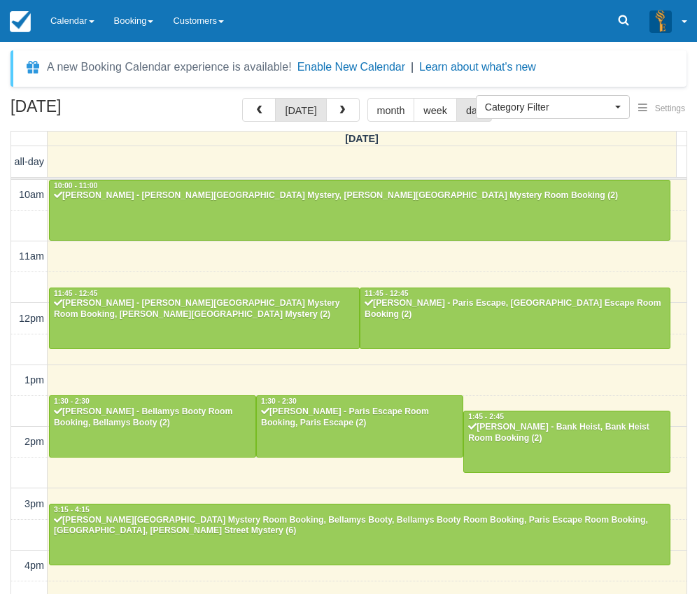
select select
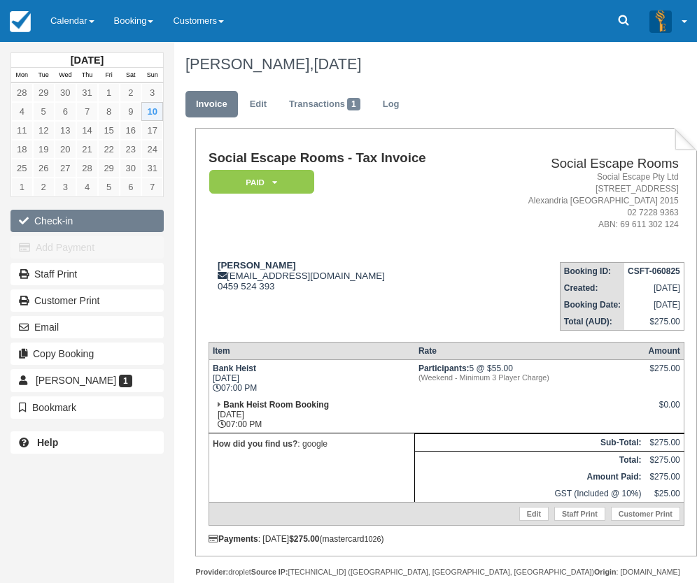
click at [129, 215] on button "Check-in" at bounding box center [86, 221] width 153 height 22
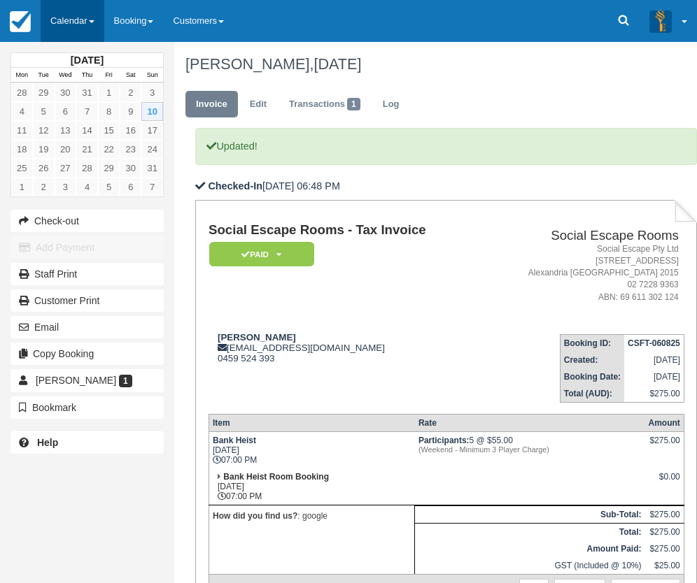
click at [51, 22] on link "Calendar" at bounding box center [73, 21] width 64 height 42
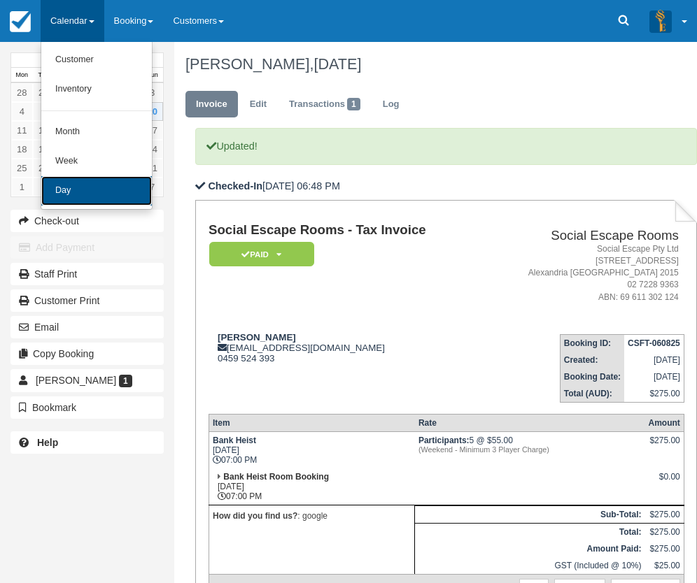
click at [73, 203] on link "Day" at bounding box center [96, 190] width 110 height 29
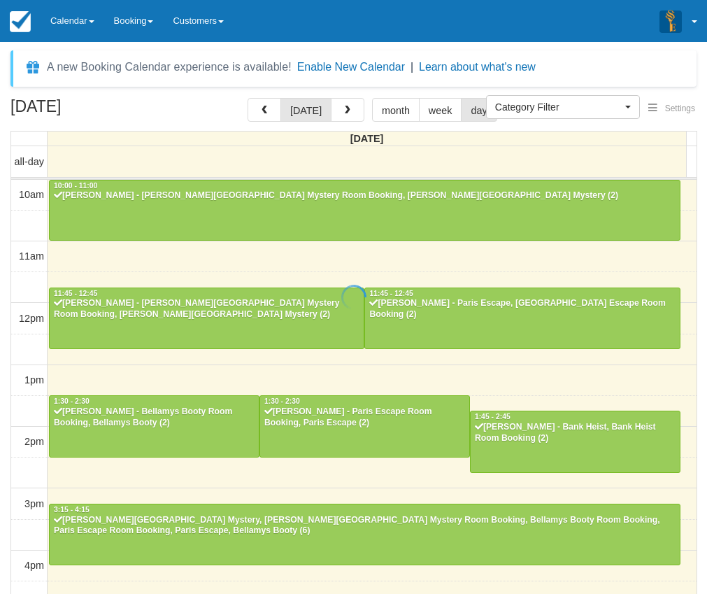
select select
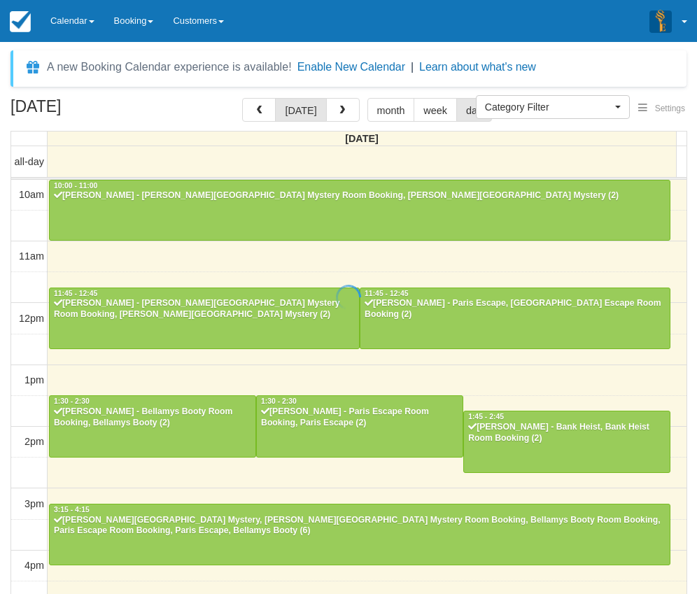
scroll to position [318, 0]
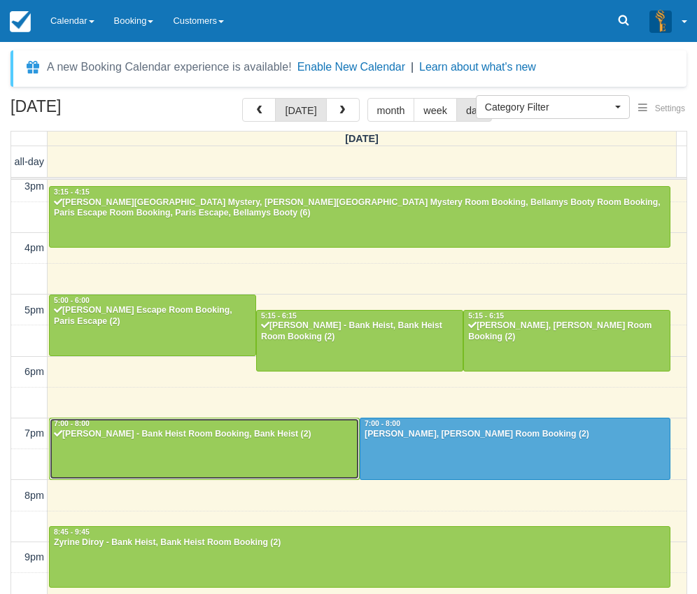
click at [197, 448] on div at bounding box center [204, 448] width 309 height 60
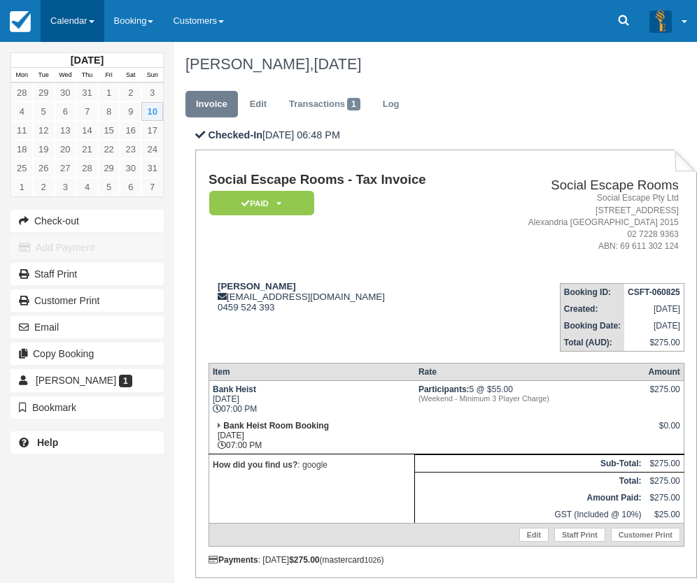
click at [72, 20] on link "Calendar" at bounding box center [73, 21] width 64 height 42
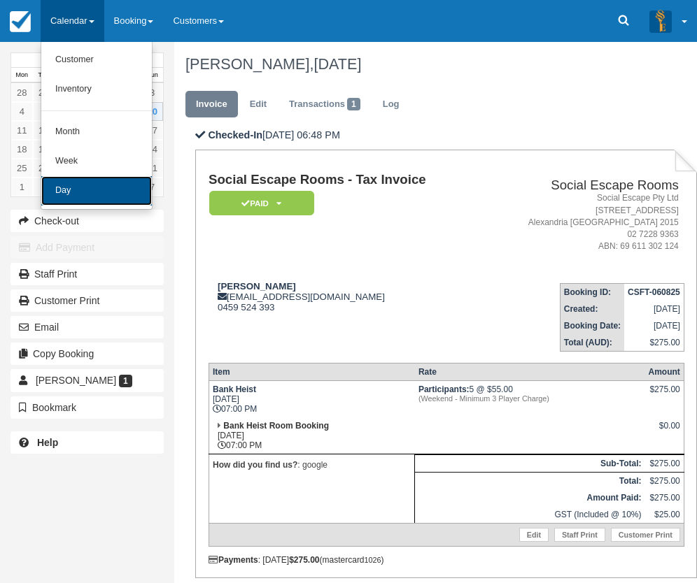
click at [101, 200] on link "Day" at bounding box center [96, 190] width 110 height 29
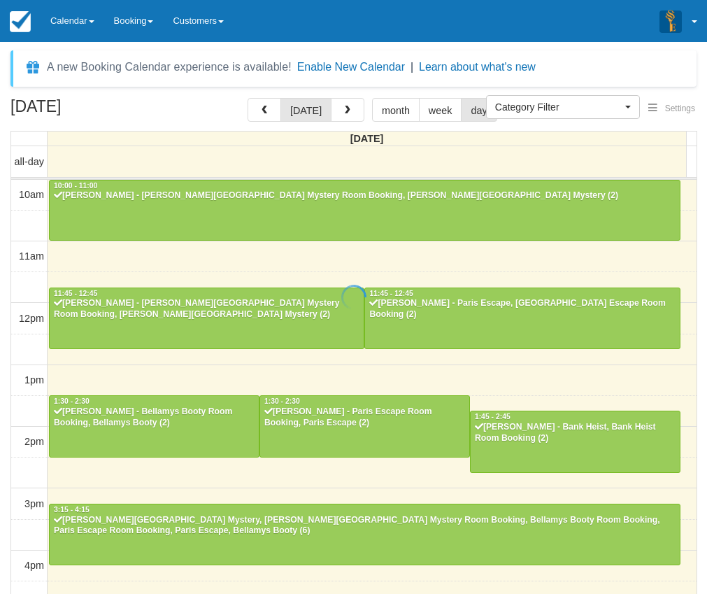
select select
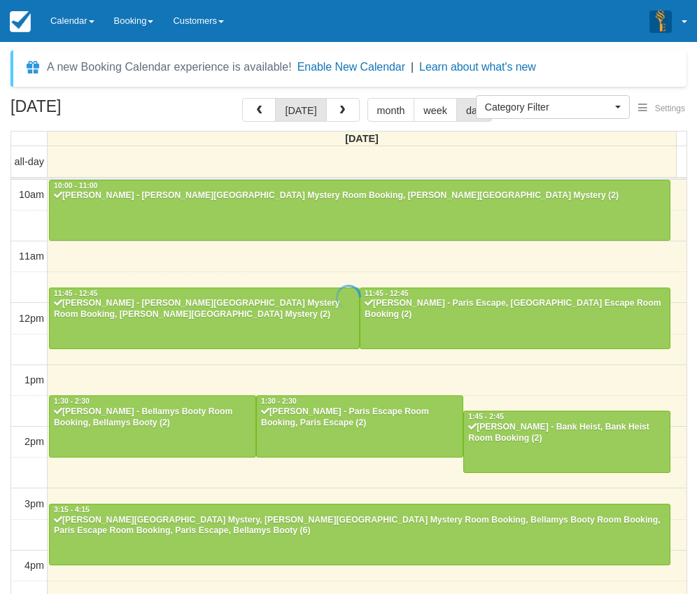
scroll to position [318, 0]
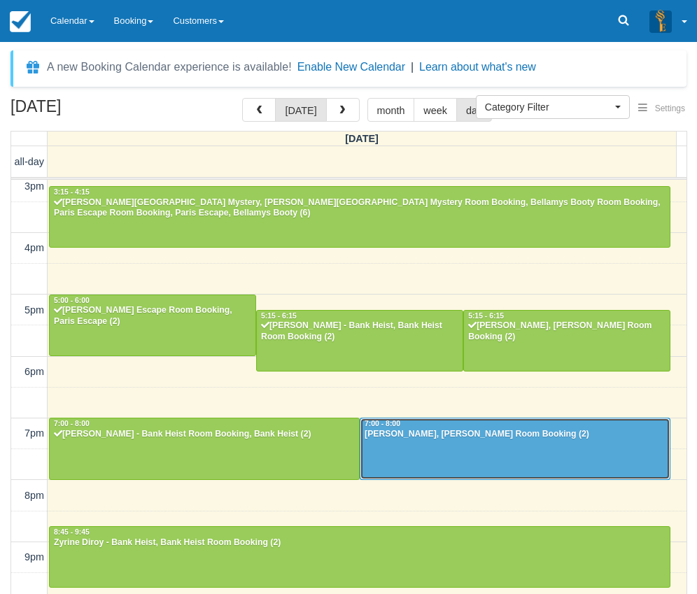
click at [548, 455] on div at bounding box center [514, 448] width 309 height 60
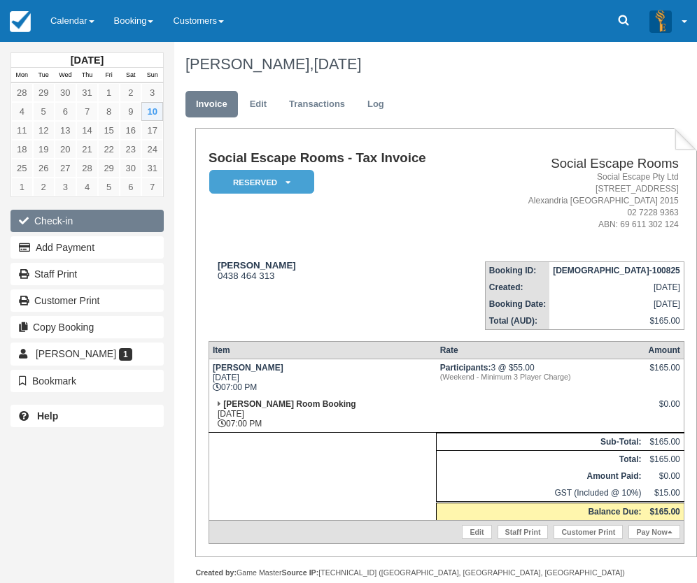
click at [129, 224] on button "Check-in" at bounding box center [86, 221] width 153 height 22
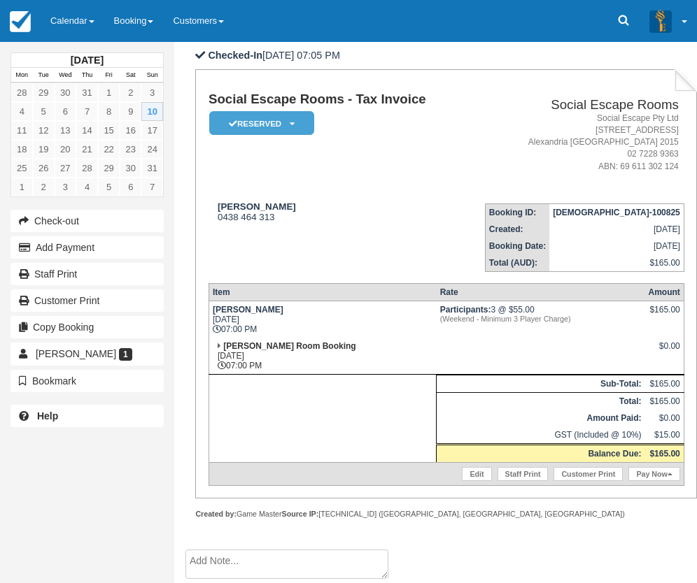
scroll to position [140, 0]
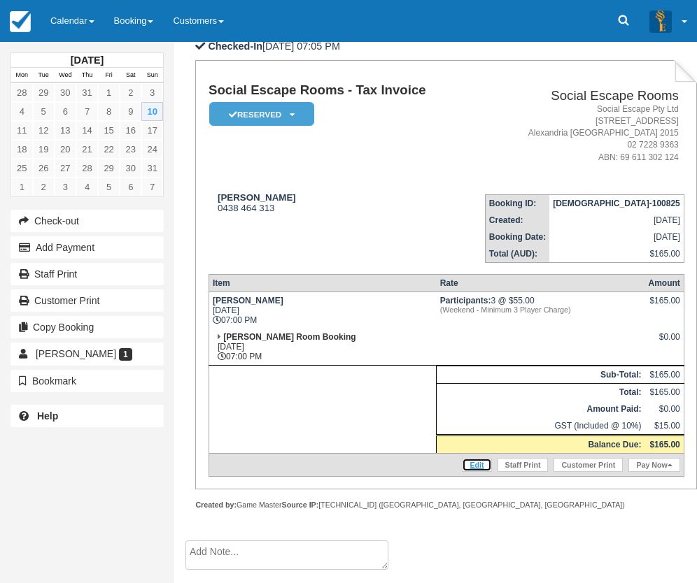
click at [476, 467] on link "Edit" at bounding box center [476, 465] width 29 height 14
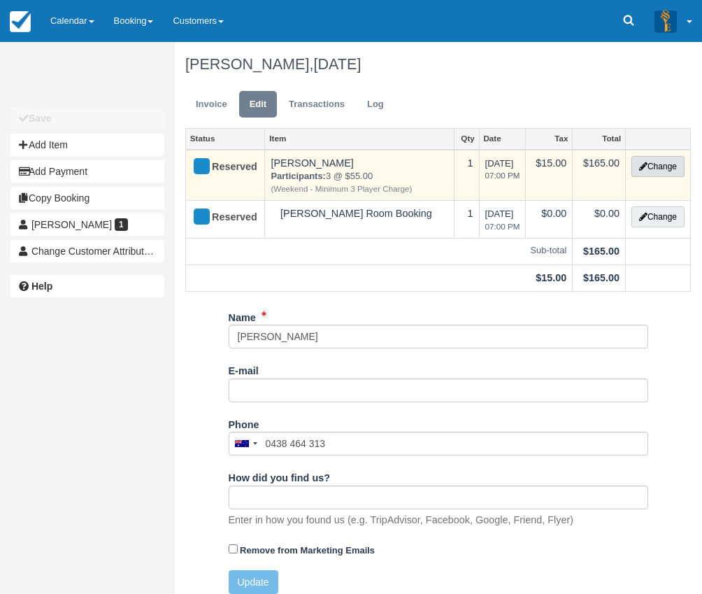
click at [670, 166] on button "Change" at bounding box center [658, 166] width 53 height 21
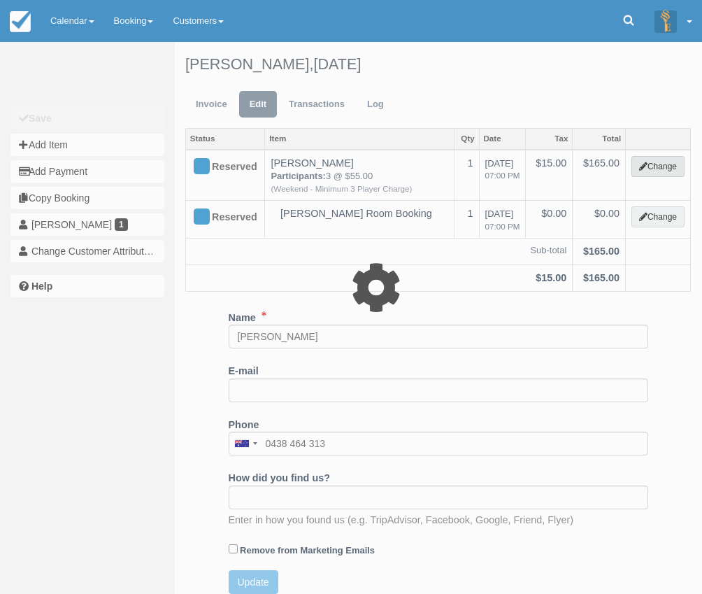
select select "2"
type input "165.00"
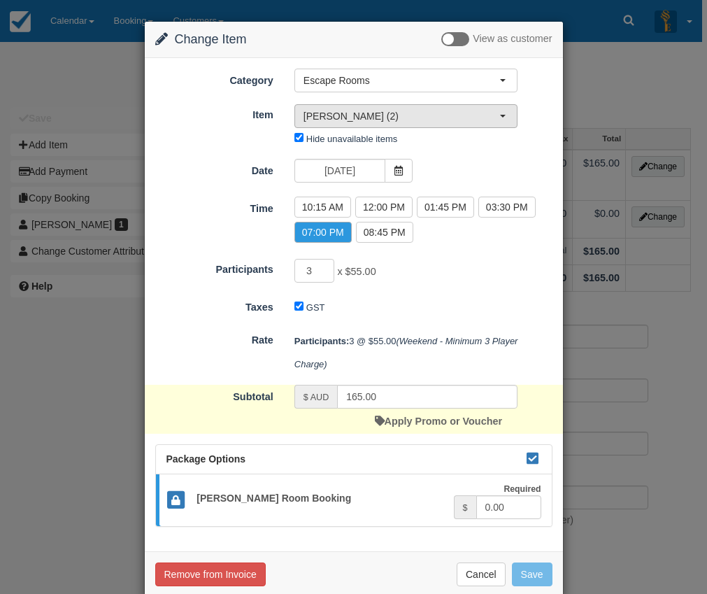
click at [400, 118] on span "Ransom (2)" at bounding box center [402, 116] width 196 height 14
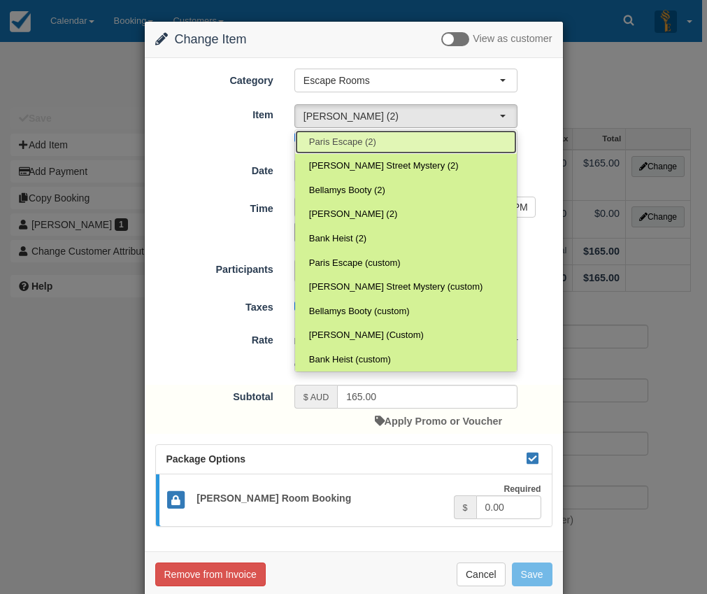
click at [388, 144] on link "Paris Escape (2)" at bounding box center [406, 142] width 222 height 24
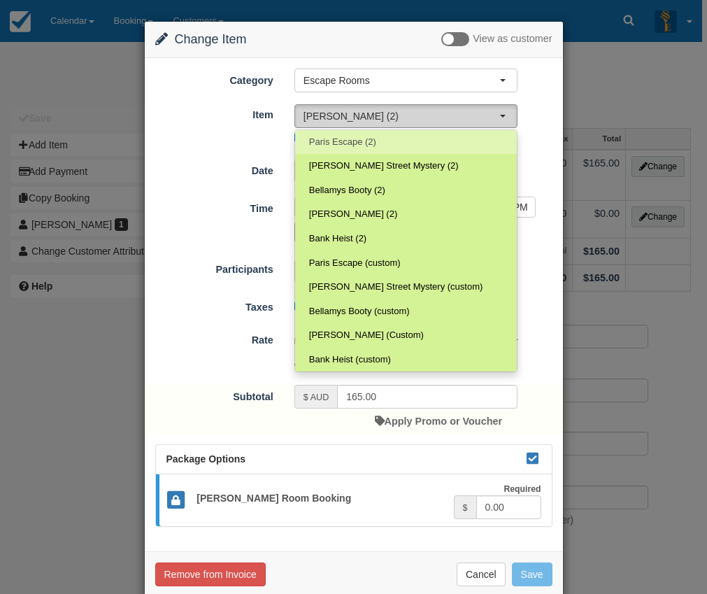
select select "2"
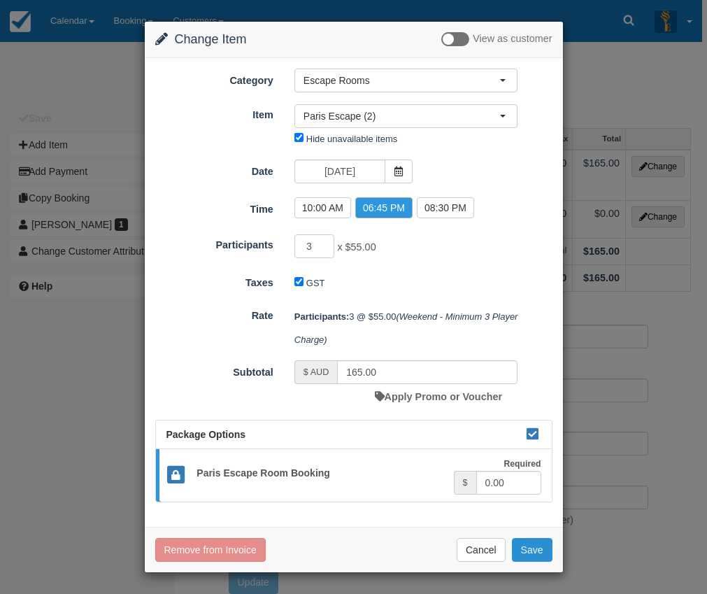
click at [525, 547] on button "Save" at bounding box center [532, 550] width 41 height 24
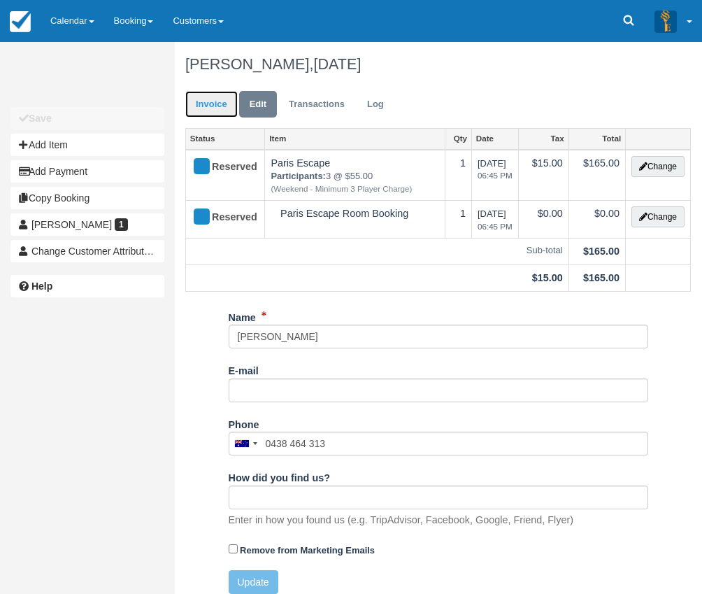
click at [216, 100] on link "Invoice" at bounding box center [211, 104] width 52 height 27
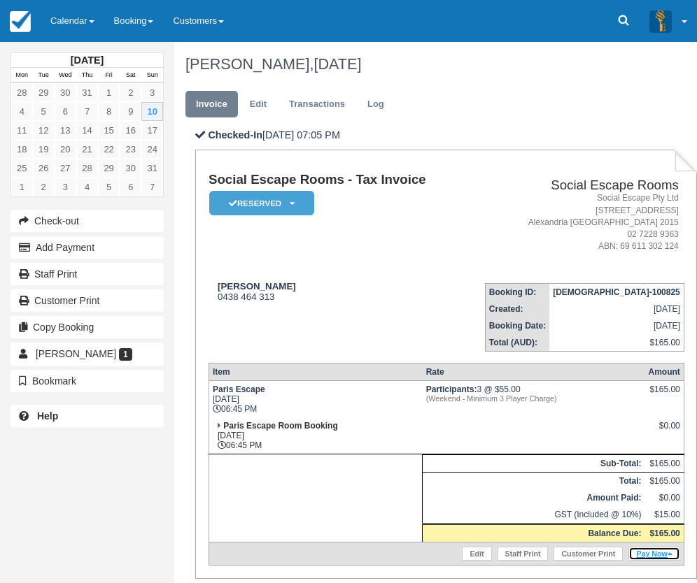
click at [652, 551] on link "Pay Now" at bounding box center [653, 554] width 51 height 14
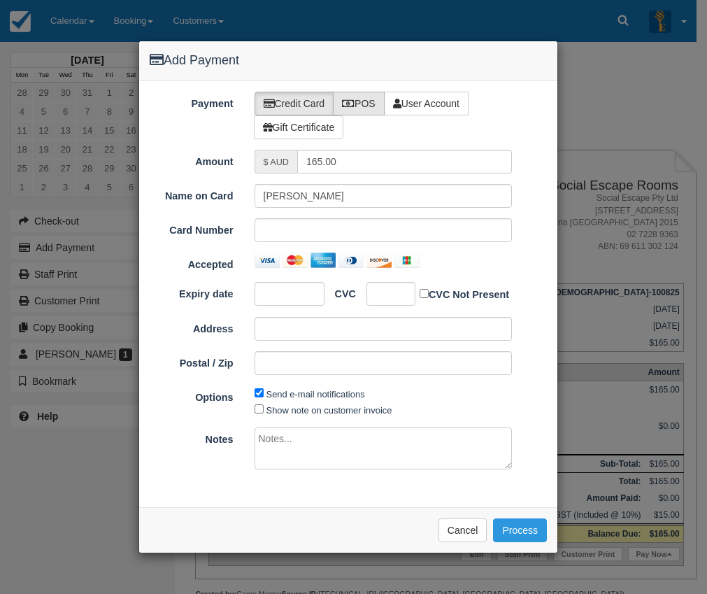
click at [368, 108] on label "POS" at bounding box center [359, 104] width 52 height 24
radio input "true"
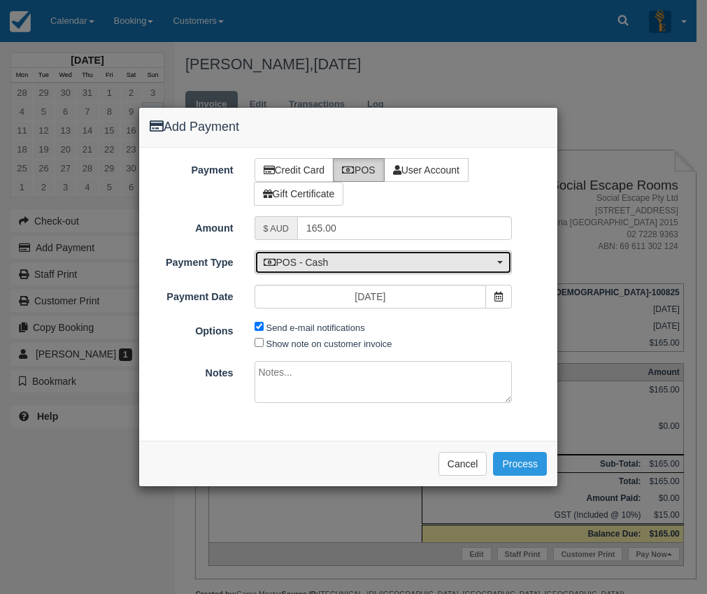
click at [350, 264] on span "POS - Cash" at bounding box center [379, 262] width 231 height 14
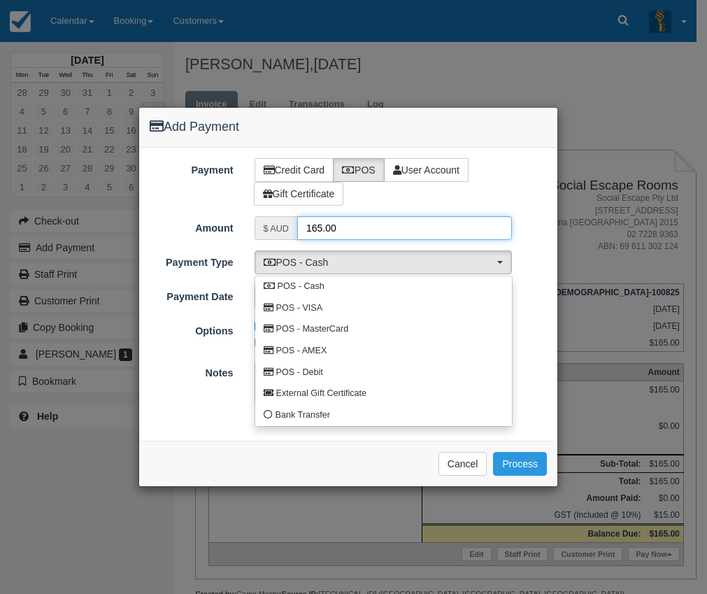
click at [340, 232] on input "165.00" at bounding box center [404, 228] width 215 height 24
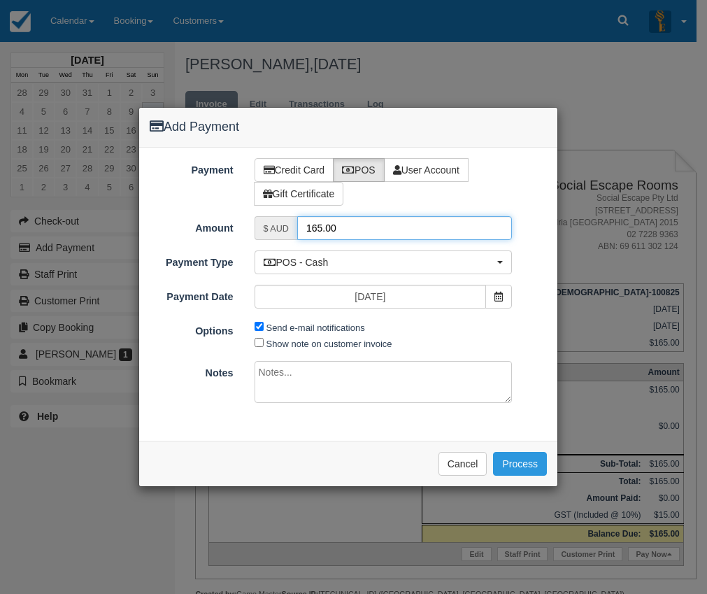
drag, startPoint x: 299, startPoint y: 228, endPoint x: 261, endPoint y: 224, distance: 37.9
click at [261, 224] on div "$ AUD 165.00" at bounding box center [384, 228] width 258 height 24
type input "55"
click at [325, 329] on label "Send e-mail notifications" at bounding box center [315, 327] width 99 height 10
click at [264, 329] on input "Send e-mail notifications" at bounding box center [259, 326] width 9 height 9
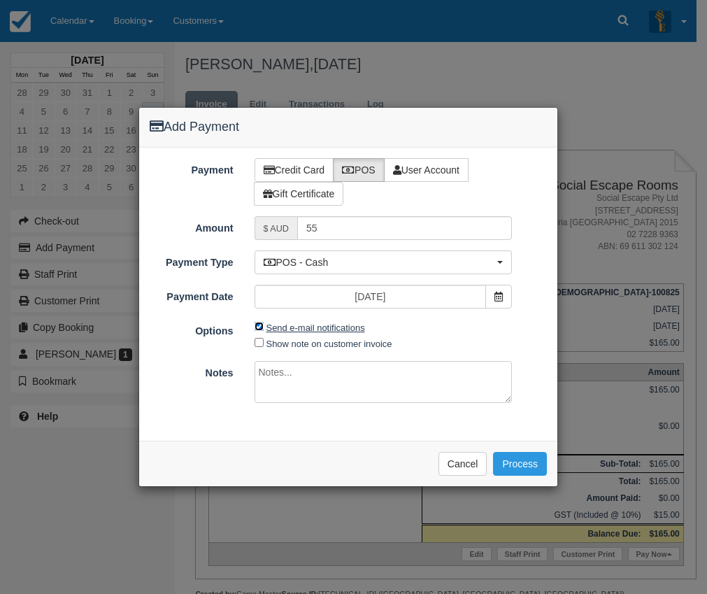
checkbox input "false"
click at [527, 454] on button "Process" at bounding box center [520, 464] width 54 height 24
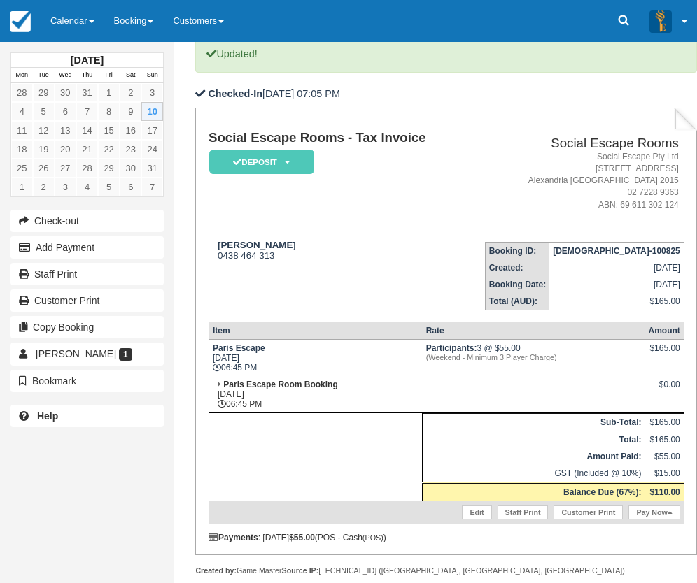
scroll to position [218, 0]
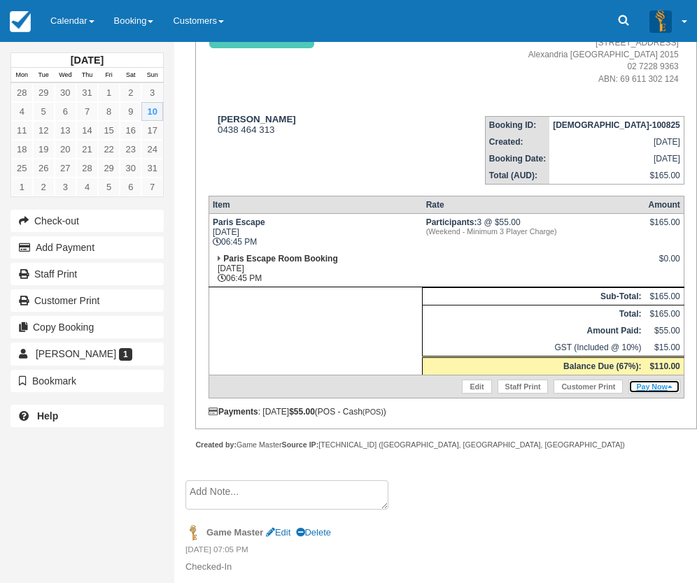
click at [655, 387] on link "Pay Now" at bounding box center [653, 387] width 51 height 14
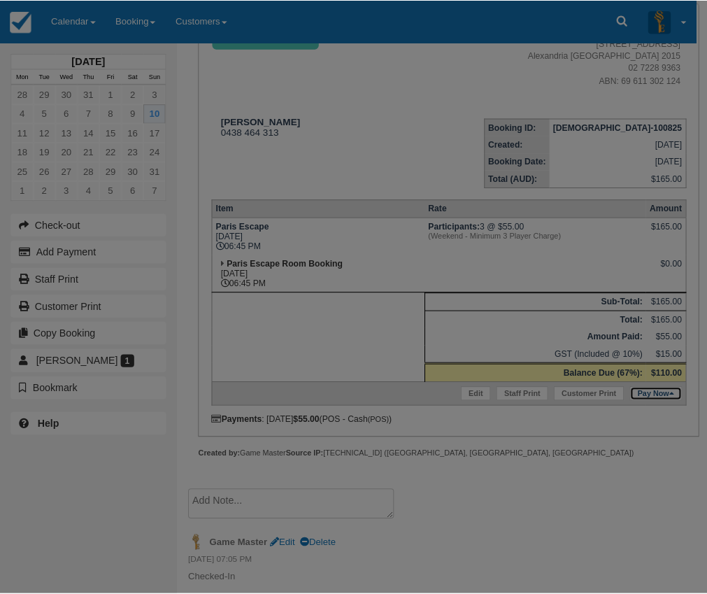
scroll to position [208, 0]
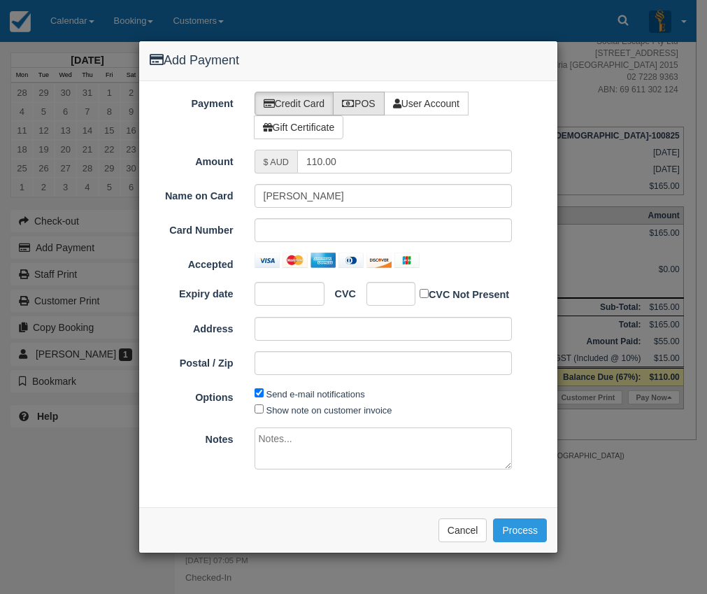
click at [348, 97] on label "POS" at bounding box center [359, 104] width 52 height 24
radio input "true"
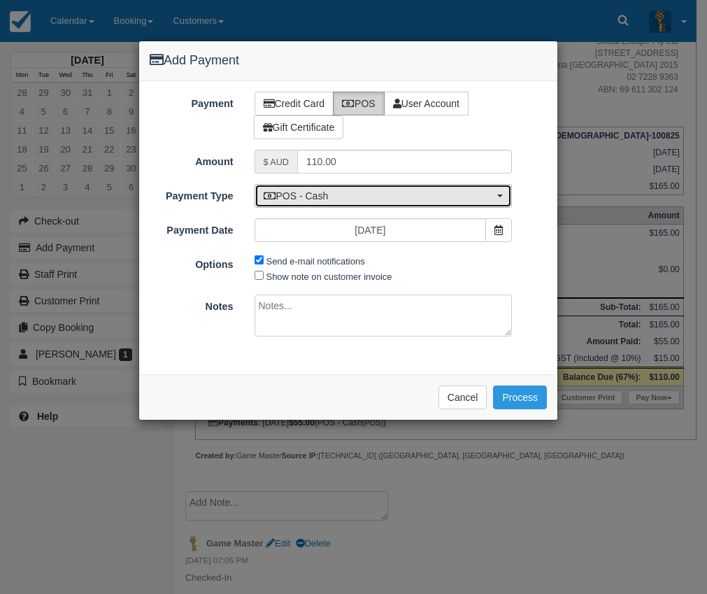
click at [399, 198] on span "POS - Cash" at bounding box center [379, 196] width 231 height 14
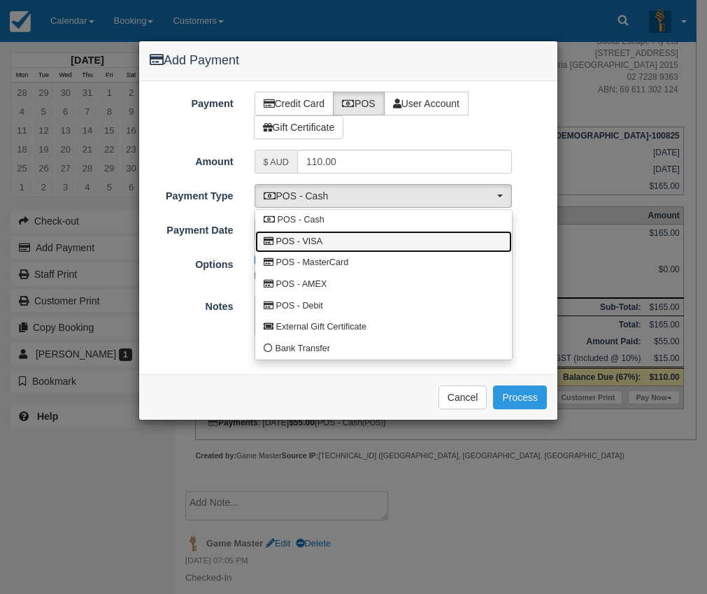
click at [329, 236] on link "POS - VISA" at bounding box center [383, 242] width 257 height 22
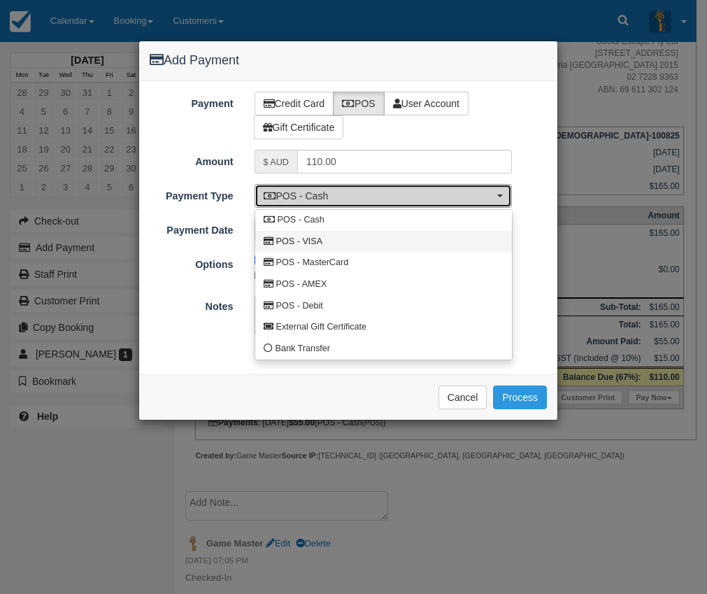
select select "VISA"
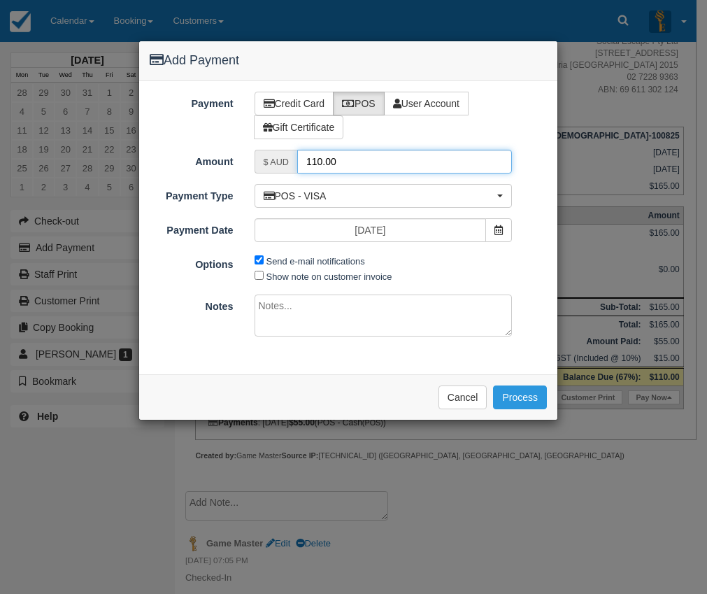
drag, startPoint x: 349, startPoint y: 162, endPoint x: 248, endPoint y: 162, distance: 101.4
click at [248, 162] on div "$ AUD 110.00" at bounding box center [383, 162] width 279 height 24
type input "55"
click at [306, 260] on label "Send e-mail notifications" at bounding box center [315, 261] width 99 height 10
click at [264, 260] on input "Send e-mail notifications" at bounding box center [259, 259] width 9 height 9
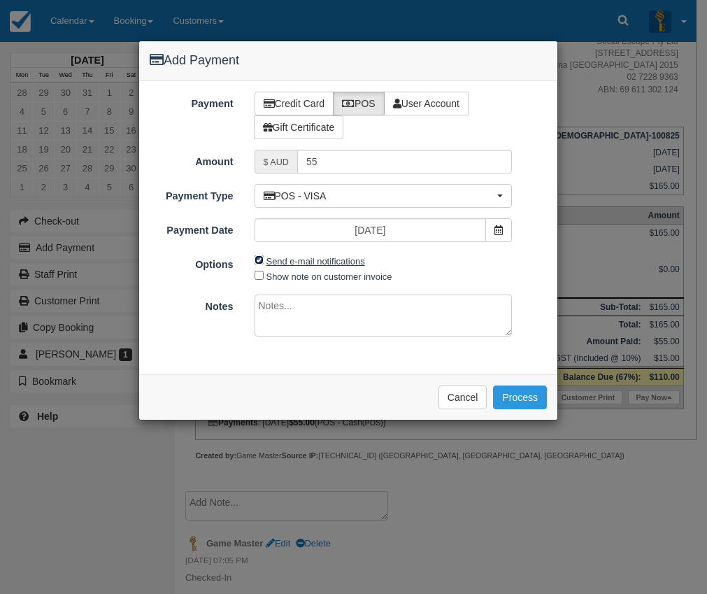
checkbox input "false"
click at [529, 394] on button "Process" at bounding box center [520, 397] width 54 height 24
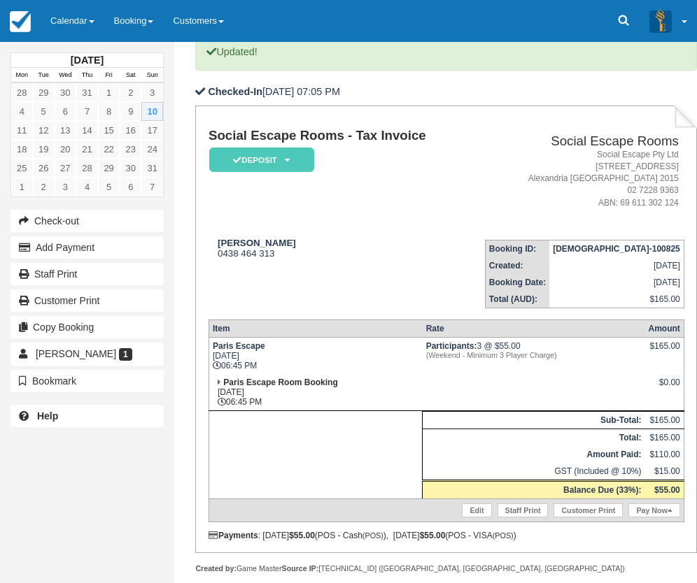
scroll to position [218, 0]
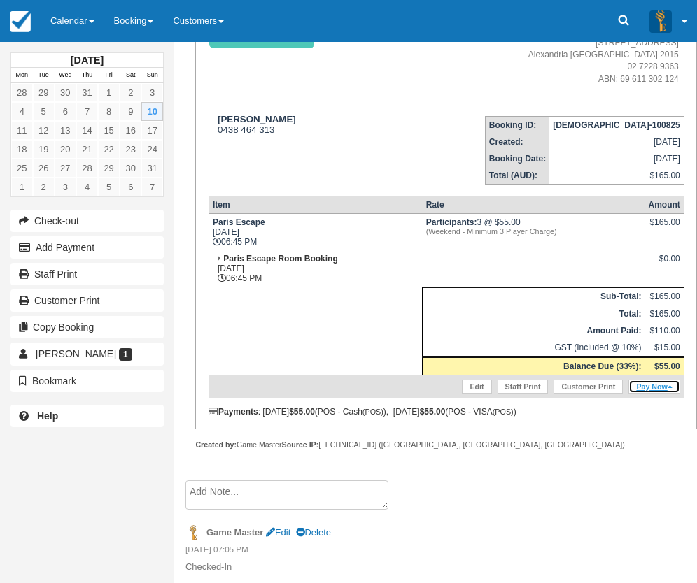
click at [651, 387] on link "Pay Now" at bounding box center [653, 387] width 51 height 14
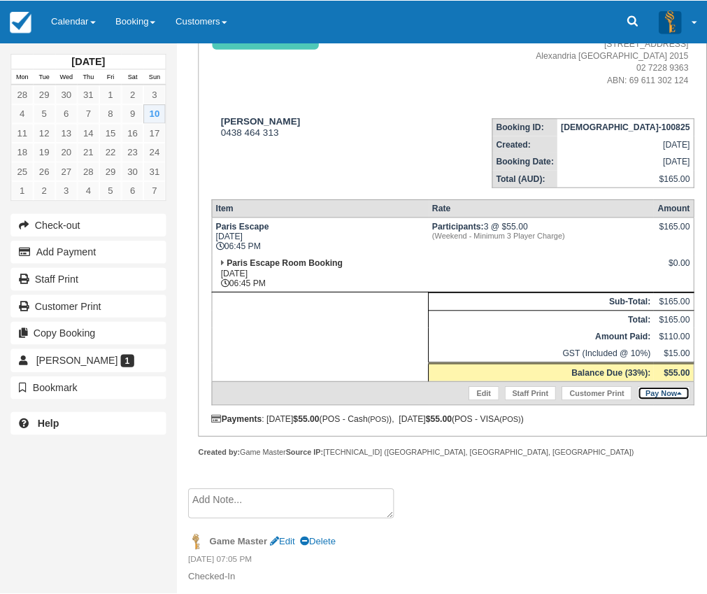
scroll to position [208, 0]
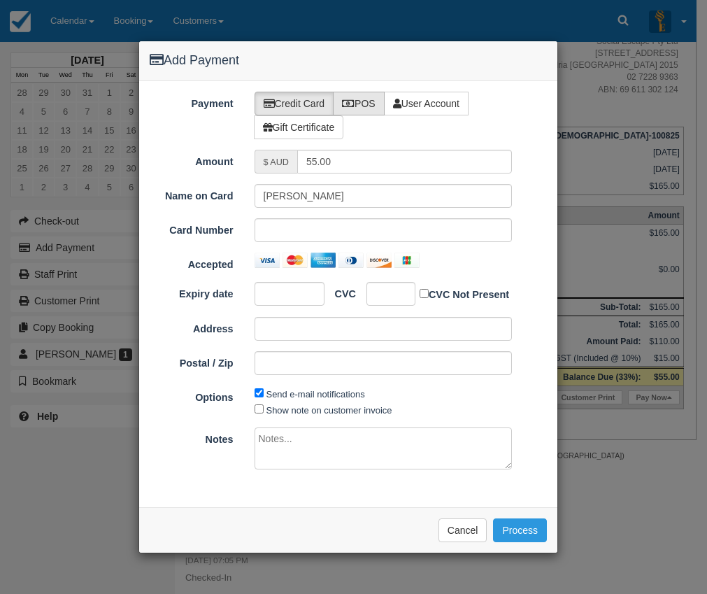
click at [348, 109] on label "POS" at bounding box center [359, 104] width 52 height 24
radio input "true"
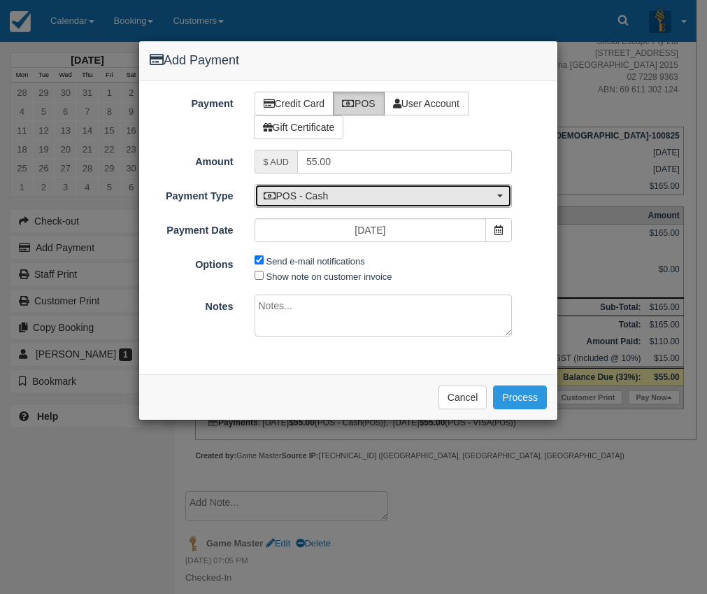
click at [384, 196] on span "POS - Cash" at bounding box center [379, 196] width 231 height 14
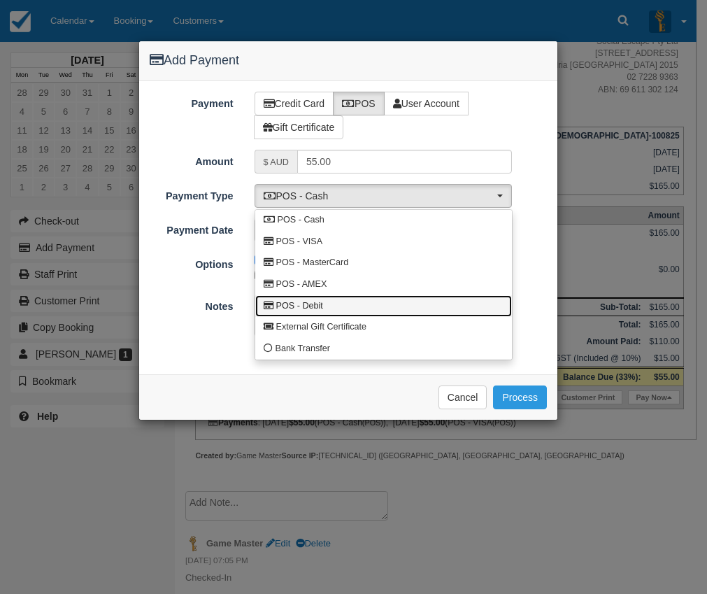
click at [350, 299] on link "POS - Debit" at bounding box center [383, 306] width 257 height 22
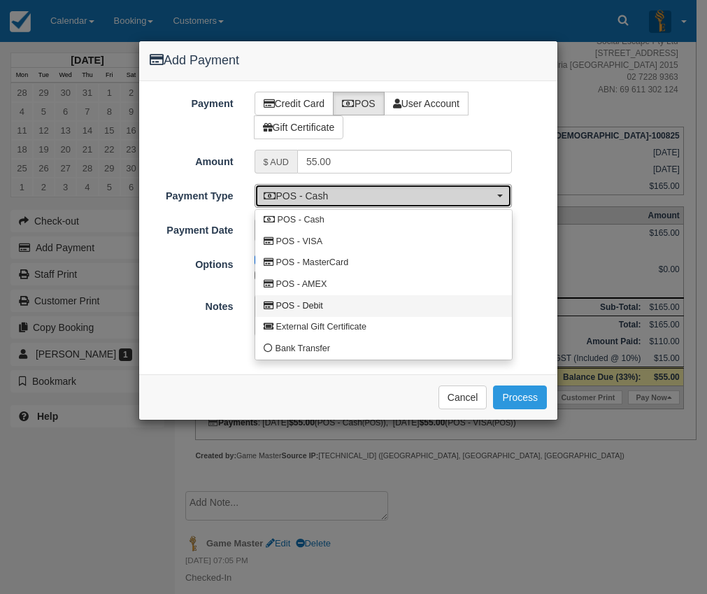
select select "DEBIT"
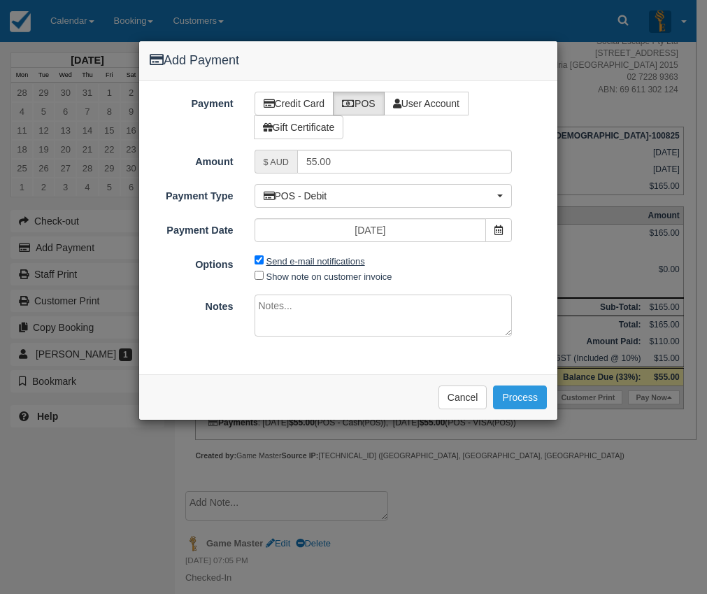
click at [334, 264] on label "Send e-mail notifications" at bounding box center [315, 261] width 99 height 10
click at [264, 264] on input "Send e-mail notifications" at bounding box center [259, 259] width 9 height 9
checkbox input "false"
click at [513, 391] on button "Process" at bounding box center [520, 397] width 54 height 24
